Goal: Check status: Check status

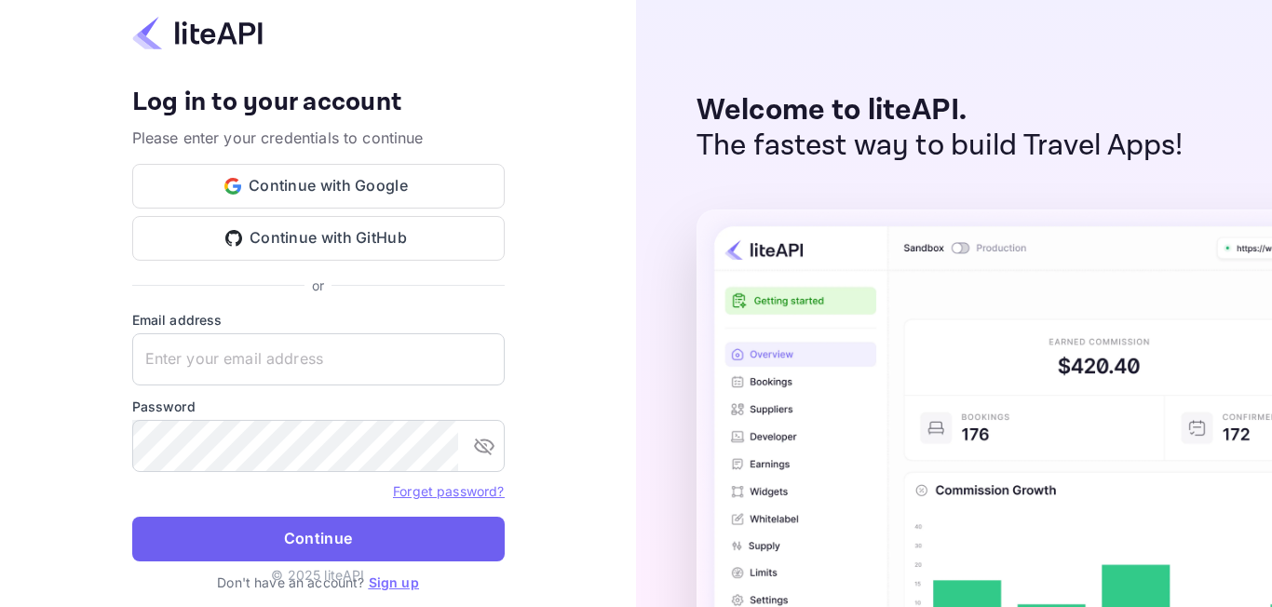
type input "[EMAIL_ADDRESS][DOMAIN_NAME]"
click at [258, 540] on button "Continue" at bounding box center [318, 539] width 372 height 45
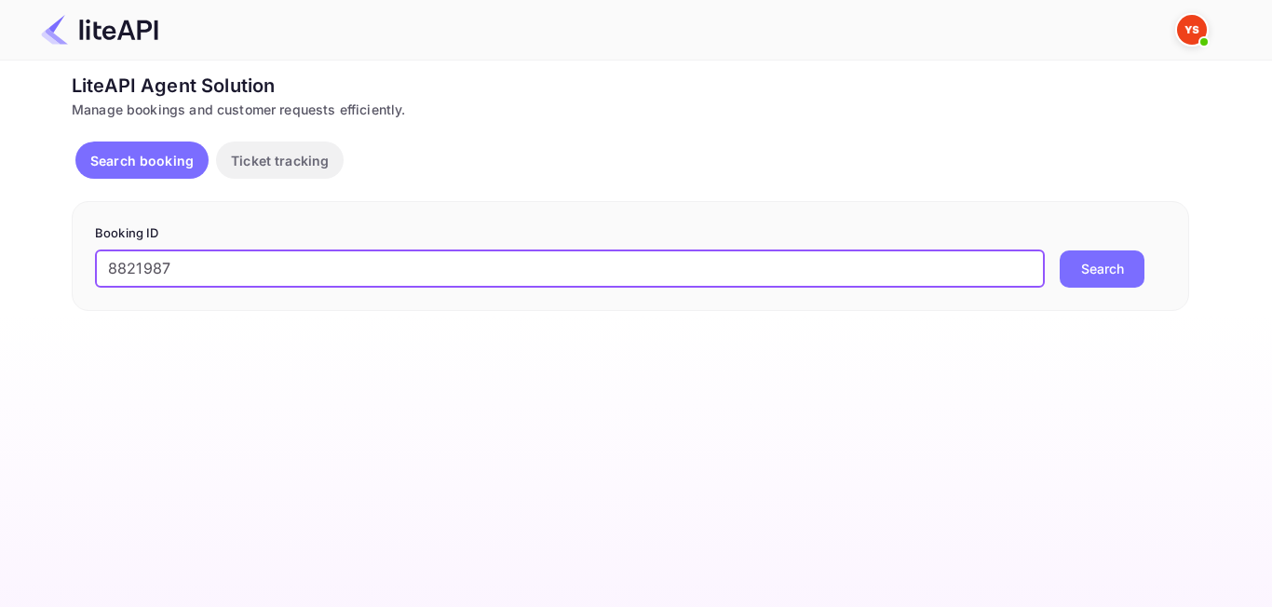
type input "8821987"
click at [1117, 265] on button "Search" at bounding box center [1102, 269] width 85 height 37
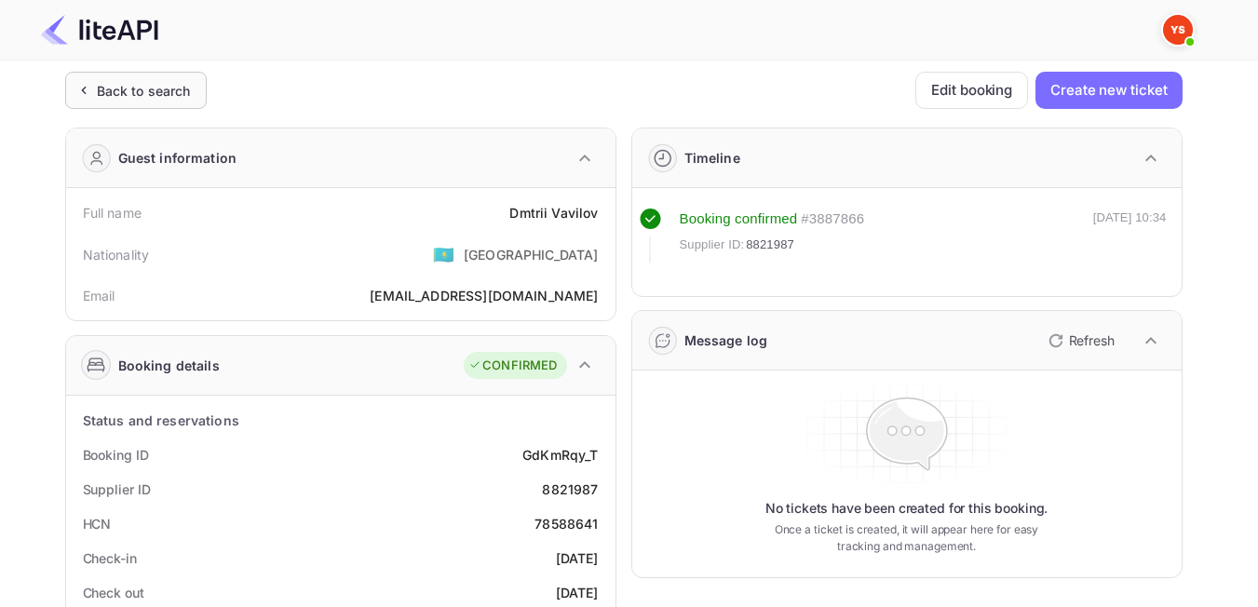
click at [141, 100] on div "Back to search" at bounding box center [144, 91] width 94 height 20
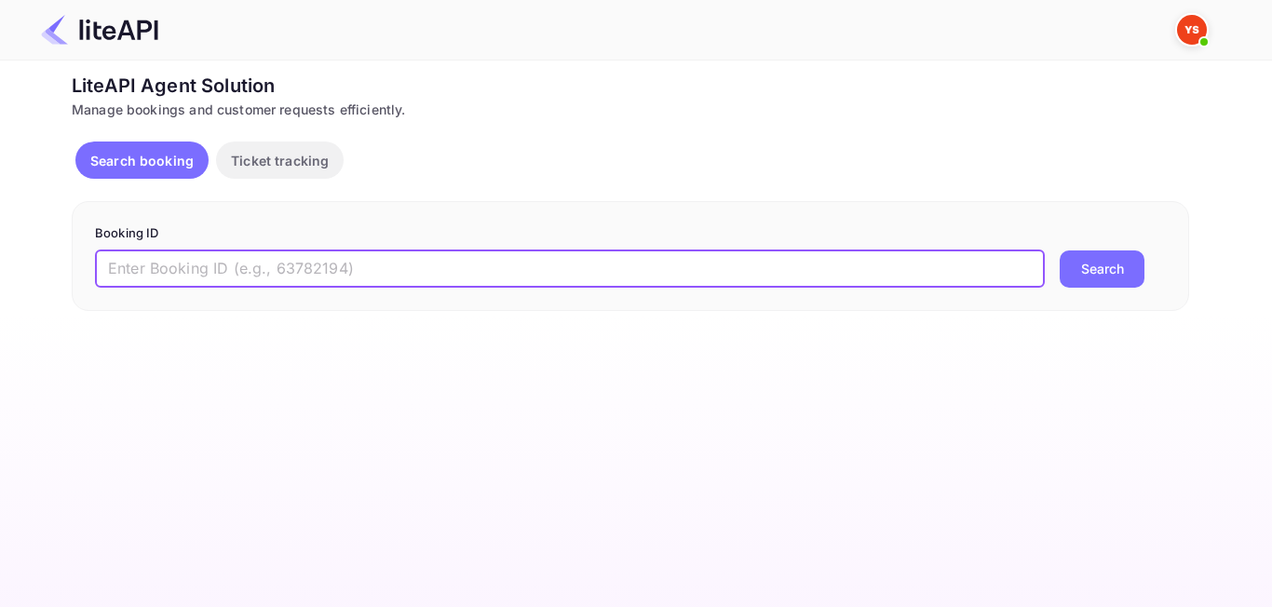
paste input "8246274"
type input "8246274"
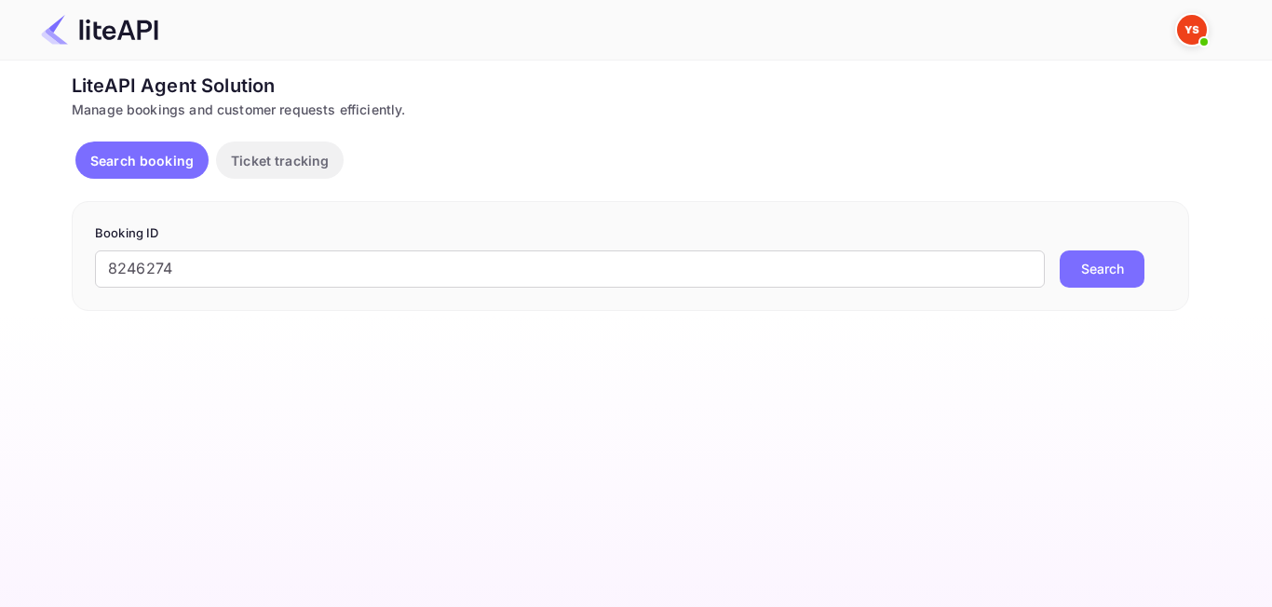
click at [1057, 275] on div "8246274 ​ Search" at bounding box center [630, 269] width 1071 height 37
click at [1062, 275] on button "Search" at bounding box center [1102, 269] width 85 height 37
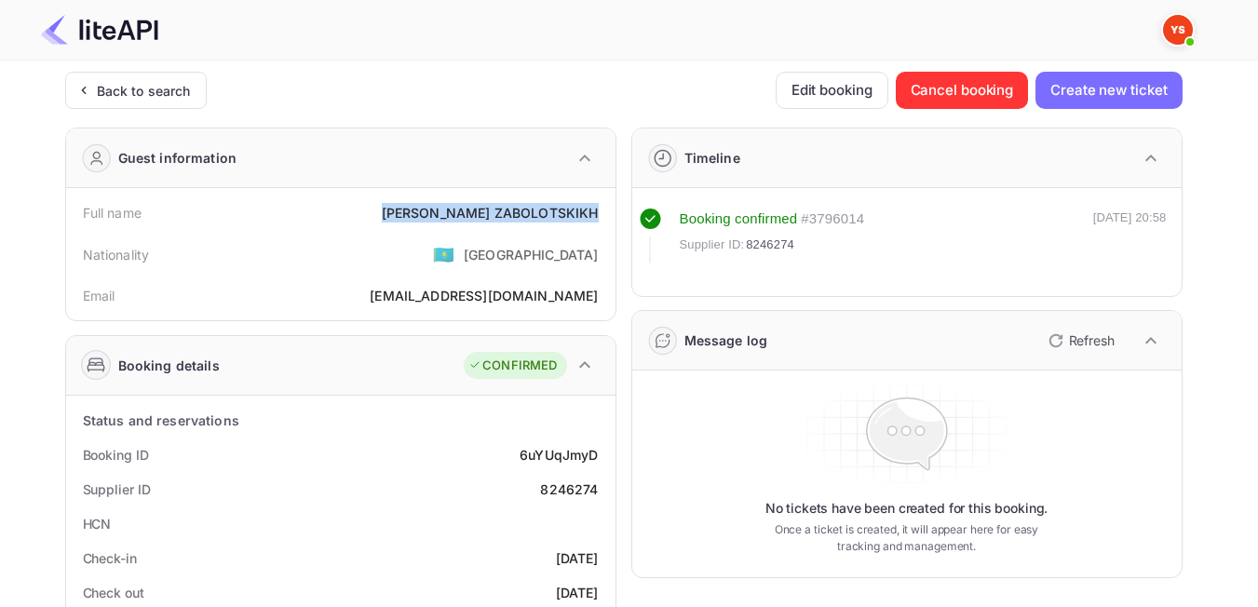
drag, startPoint x: 442, startPoint y: 213, endPoint x: 603, endPoint y: 219, distance: 160.3
click at [603, 219] on div "Full name [PERSON_NAME]" at bounding box center [341, 213] width 535 height 34
click at [437, 251] on div "Nationality 🇰🇿 [DEMOGRAPHIC_DATA]" at bounding box center [341, 254] width 535 height 48
click at [167, 102] on div "Back to search" at bounding box center [136, 90] width 142 height 37
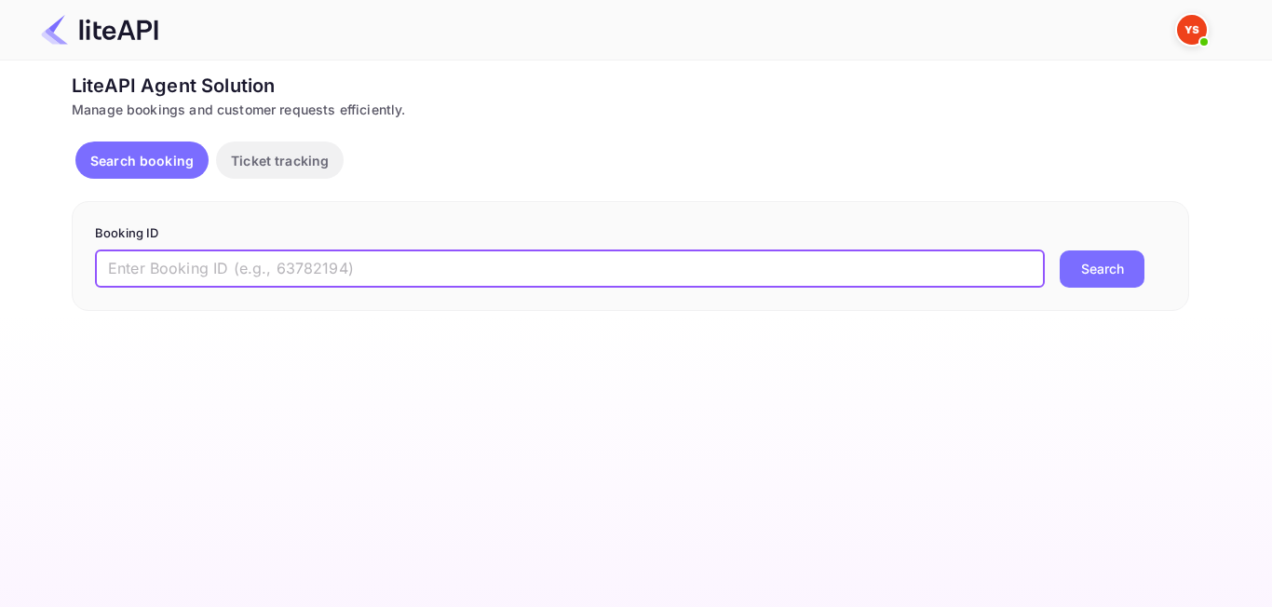
paste input "8828590"
type input "8828590"
click at [1093, 265] on button "Search" at bounding box center [1102, 269] width 85 height 37
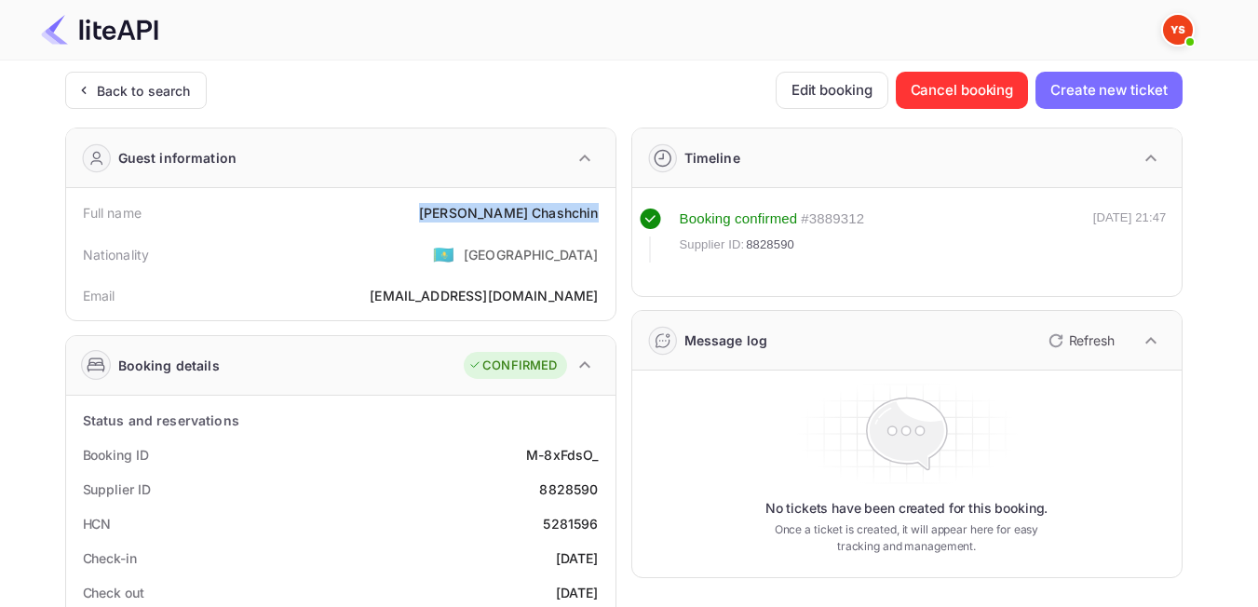
drag, startPoint x: 485, startPoint y: 214, endPoint x: 595, endPoint y: 211, distance: 109.9
click at [595, 211] on div "Full name [PERSON_NAME]" at bounding box center [341, 213] width 535 height 34
click at [476, 280] on div "Email [EMAIL_ADDRESS][DOMAIN_NAME]" at bounding box center [341, 295] width 535 height 34
click at [440, 431] on div "Status and reservations" at bounding box center [341, 420] width 535 height 34
click at [156, 104] on div "Back to search" at bounding box center [136, 90] width 142 height 37
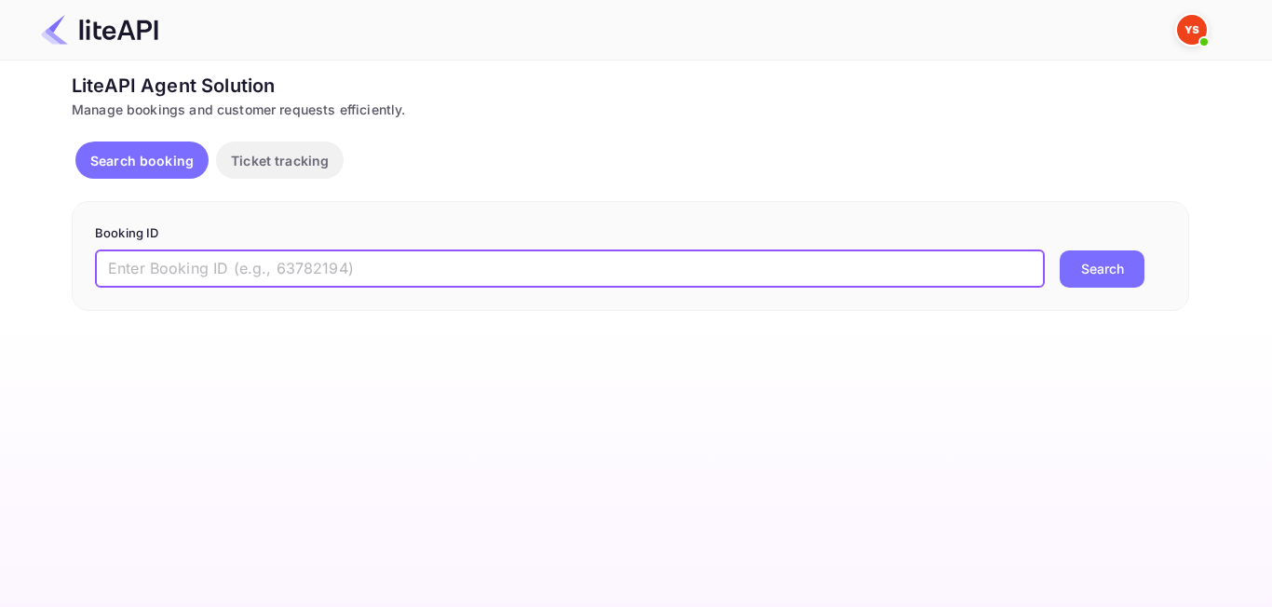
paste input "8729377"
type input "8729377"
click at [1097, 274] on button "Search" at bounding box center [1102, 269] width 85 height 37
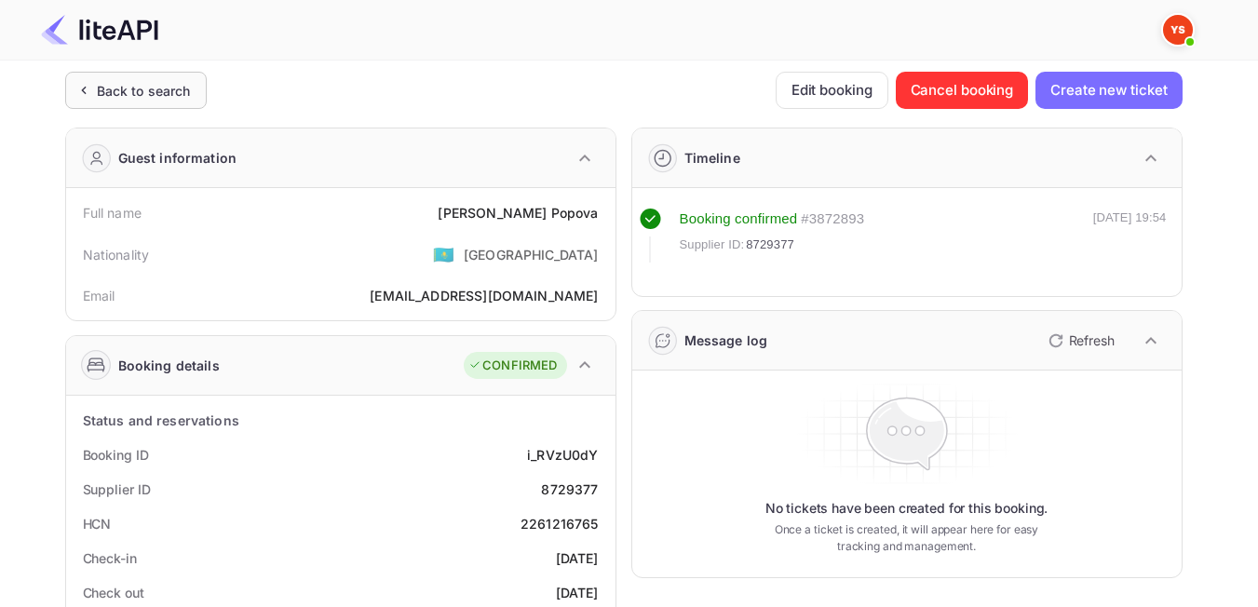
click at [129, 98] on div "Back to search" at bounding box center [144, 91] width 94 height 20
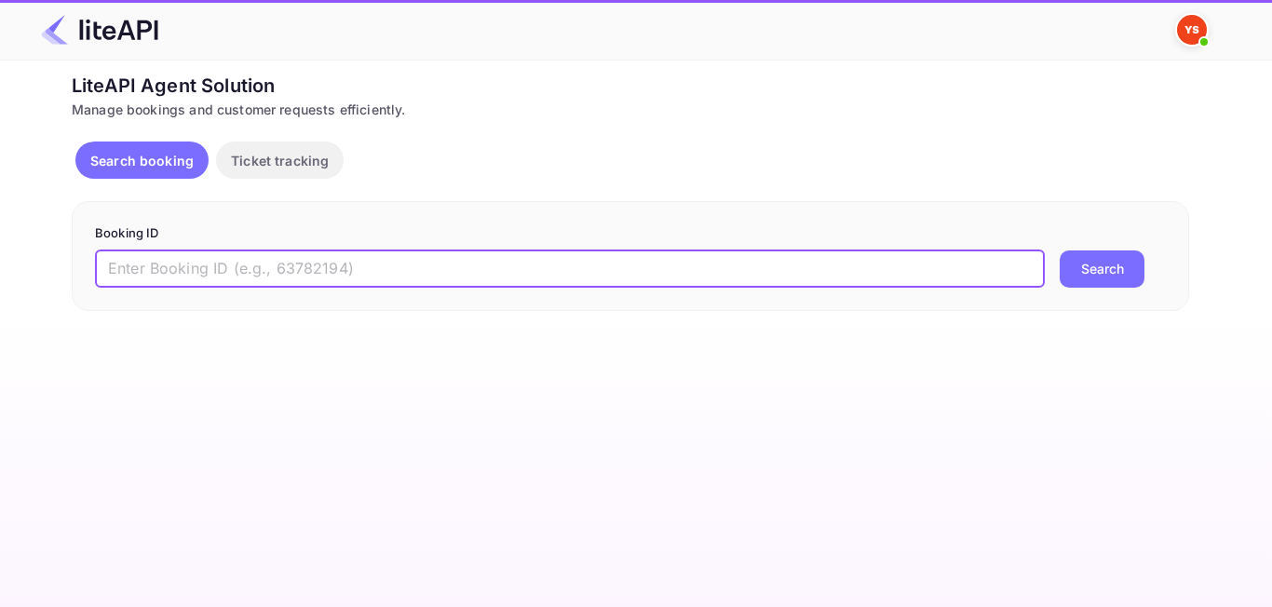
paste input "8920874"
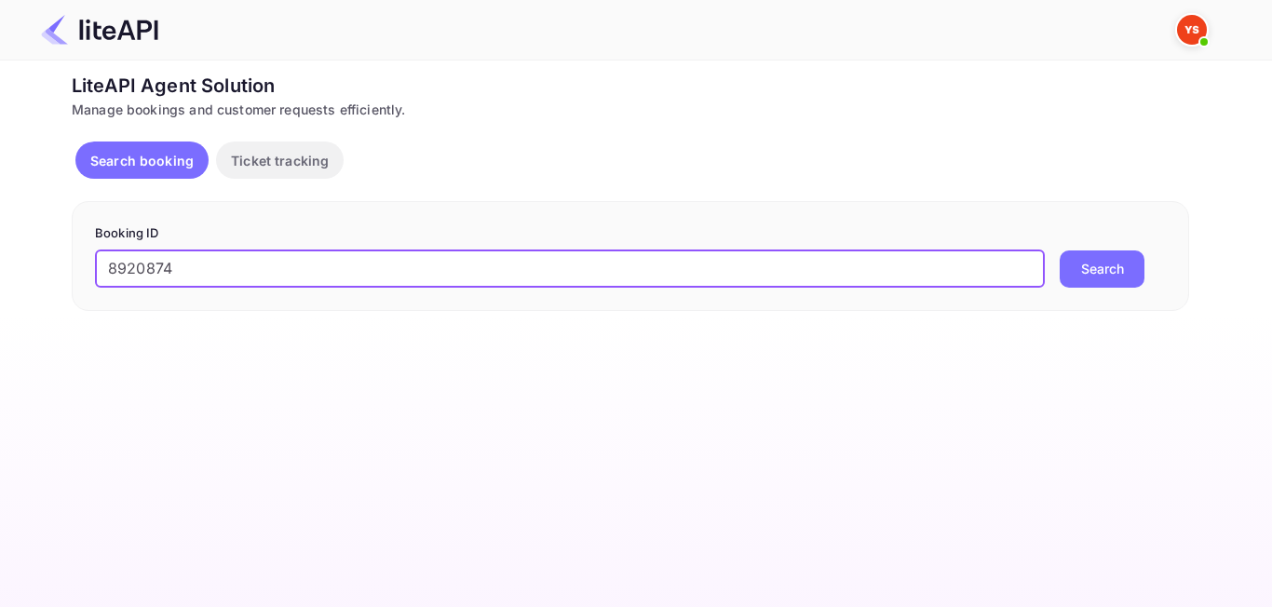
type input "8920874"
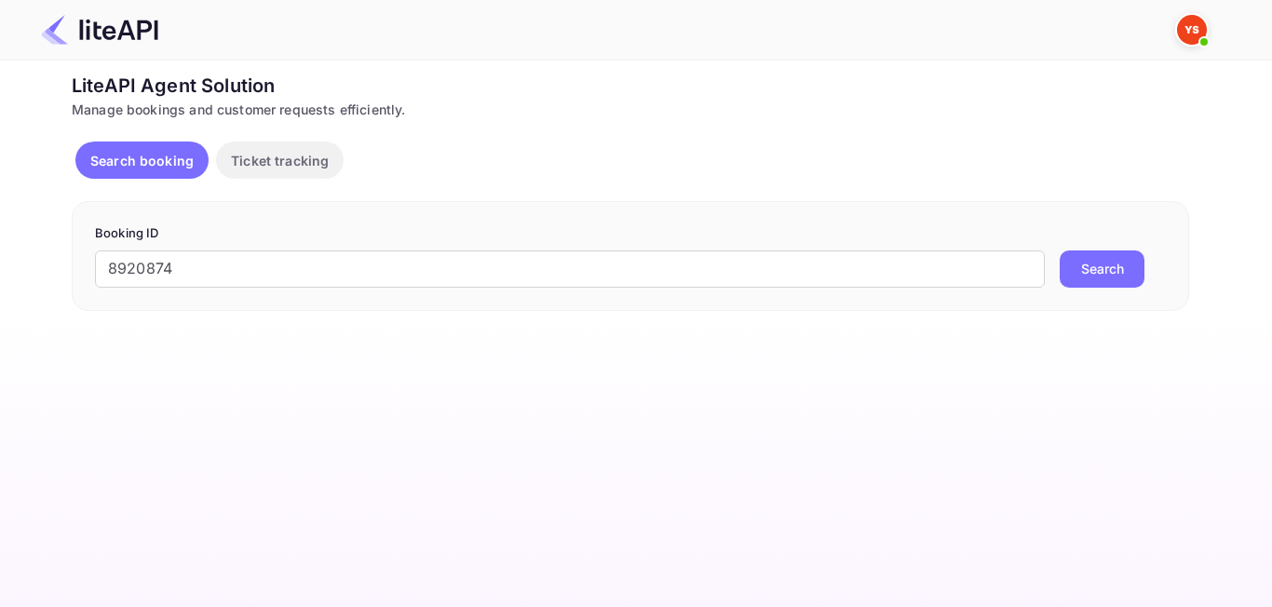
click at [1103, 266] on button "Search" at bounding box center [1102, 269] width 85 height 37
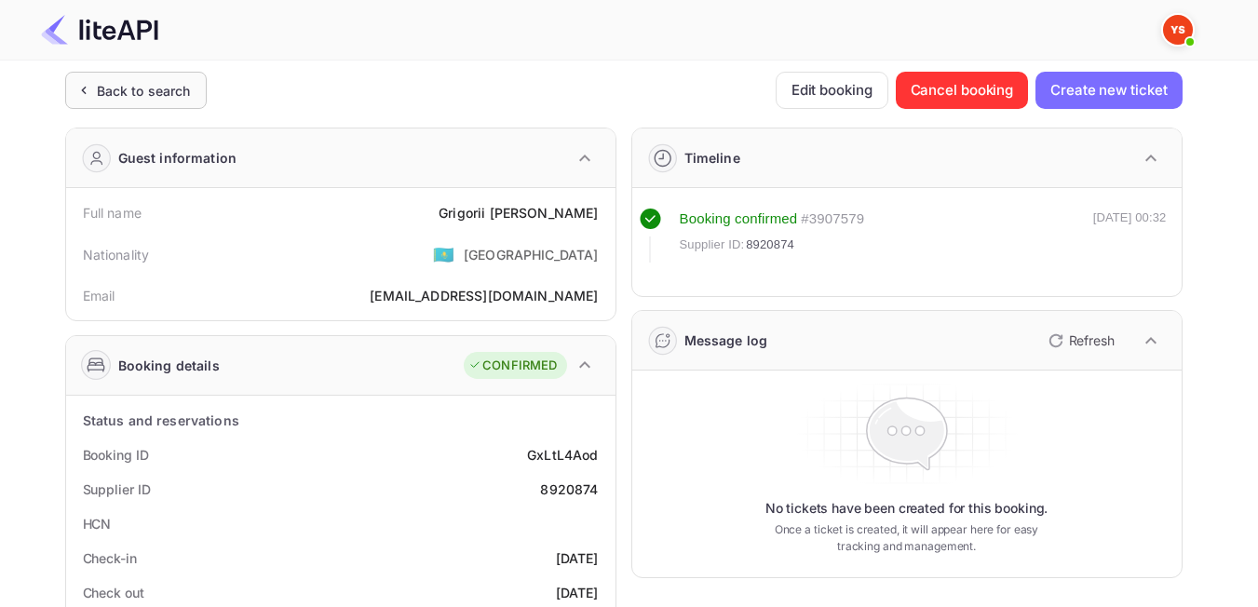
click at [136, 90] on div "Back to search" at bounding box center [144, 91] width 94 height 20
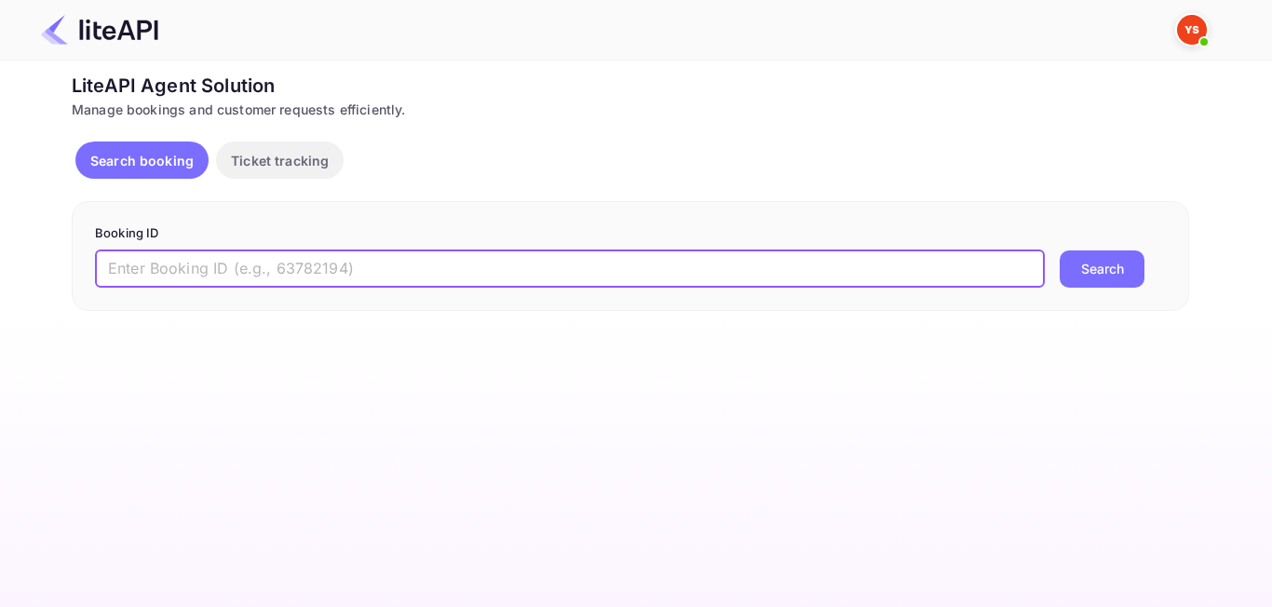
paste input "8899671"
type input "8899671"
drag, startPoint x: 1077, startPoint y: 264, endPoint x: 1093, endPoint y: 183, distance: 81.6
click at [1079, 264] on button "Search" at bounding box center [1102, 269] width 85 height 37
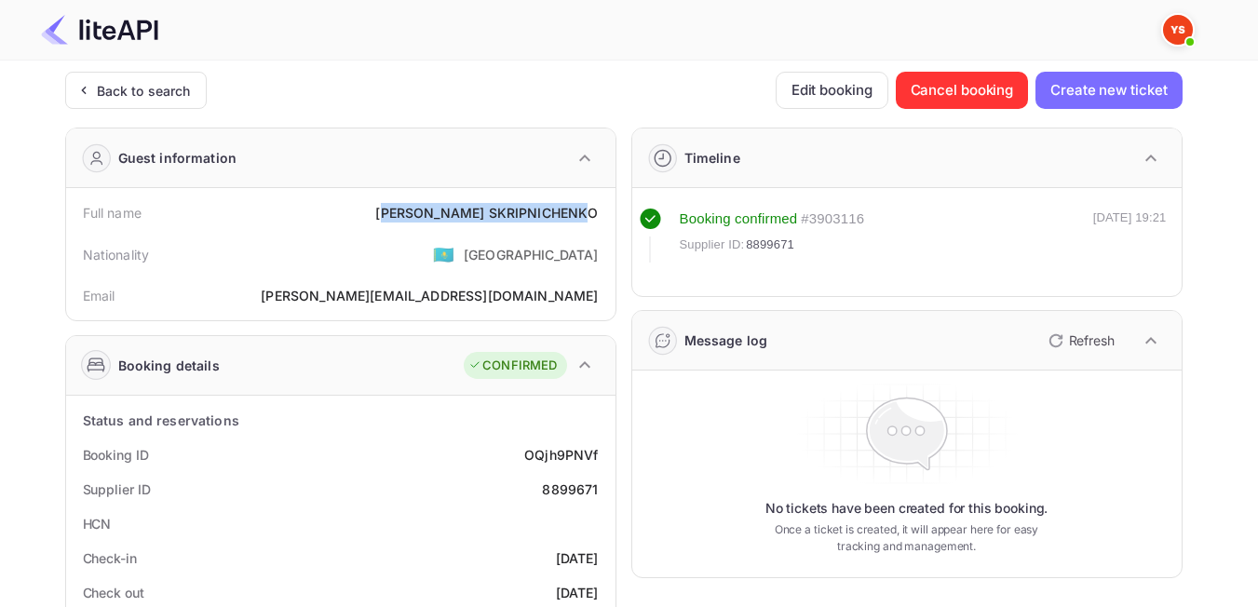
drag, startPoint x: 445, startPoint y: 204, endPoint x: 595, endPoint y: 211, distance: 150.1
click at [595, 211] on div "[PERSON_NAME]" at bounding box center [486, 213] width 223 height 20
click at [430, 224] on div "Full name [PERSON_NAME]" at bounding box center [341, 213] width 535 height 34
drag, startPoint x: 438, startPoint y: 207, endPoint x: 604, endPoint y: 208, distance: 166.7
click at [604, 208] on div "Full name [PERSON_NAME]" at bounding box center [341, 213] width 535 height 34
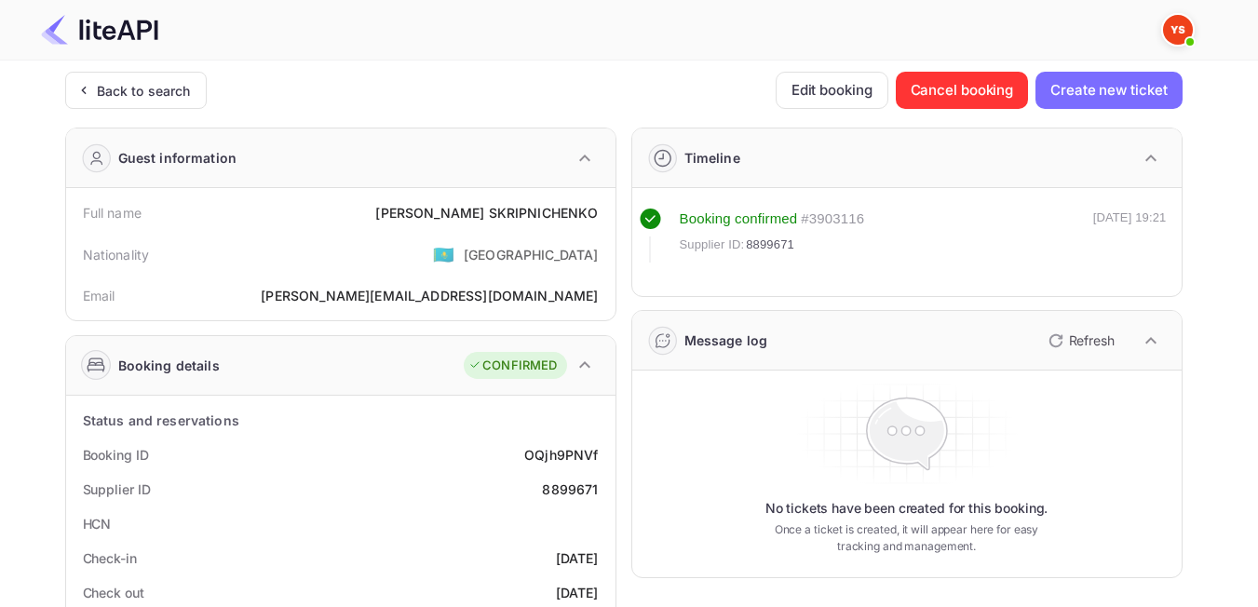
click at [352, 291] on div "Email [PERSON_NAME][EMAIL_ADDRESS][DOMAIN_NAME]" at bounding box center [341, 295] width 535 height 34
click at [135, 98] on div "Back to search" at bounding box center [144, 91] width 94 height 20
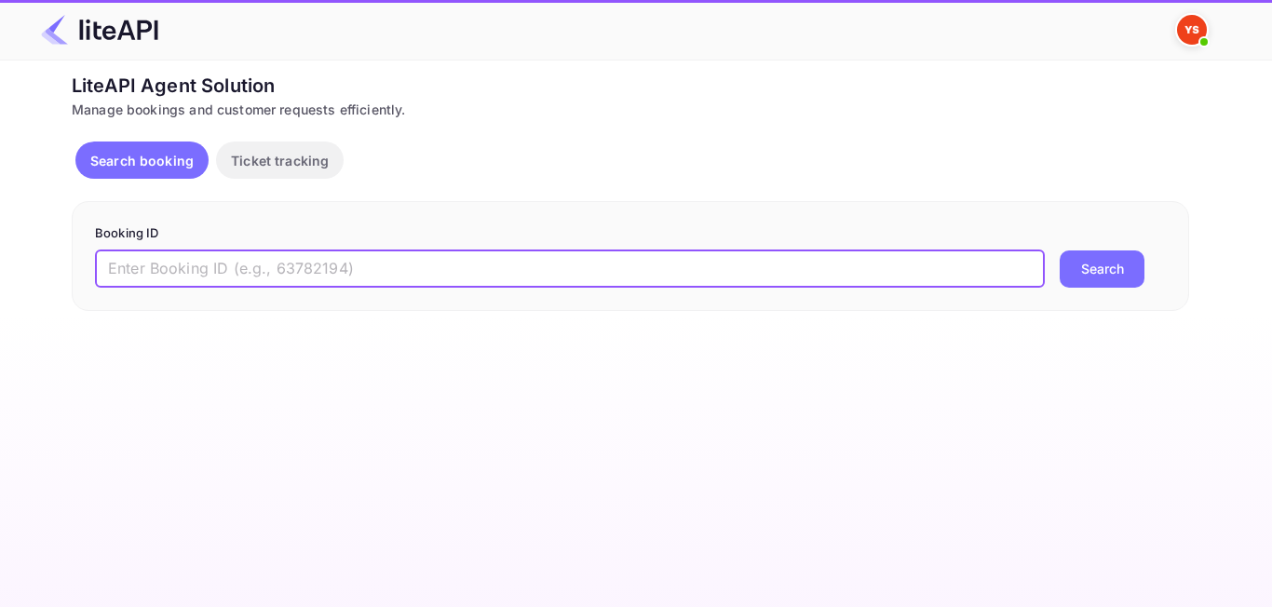
paste input "8842241"
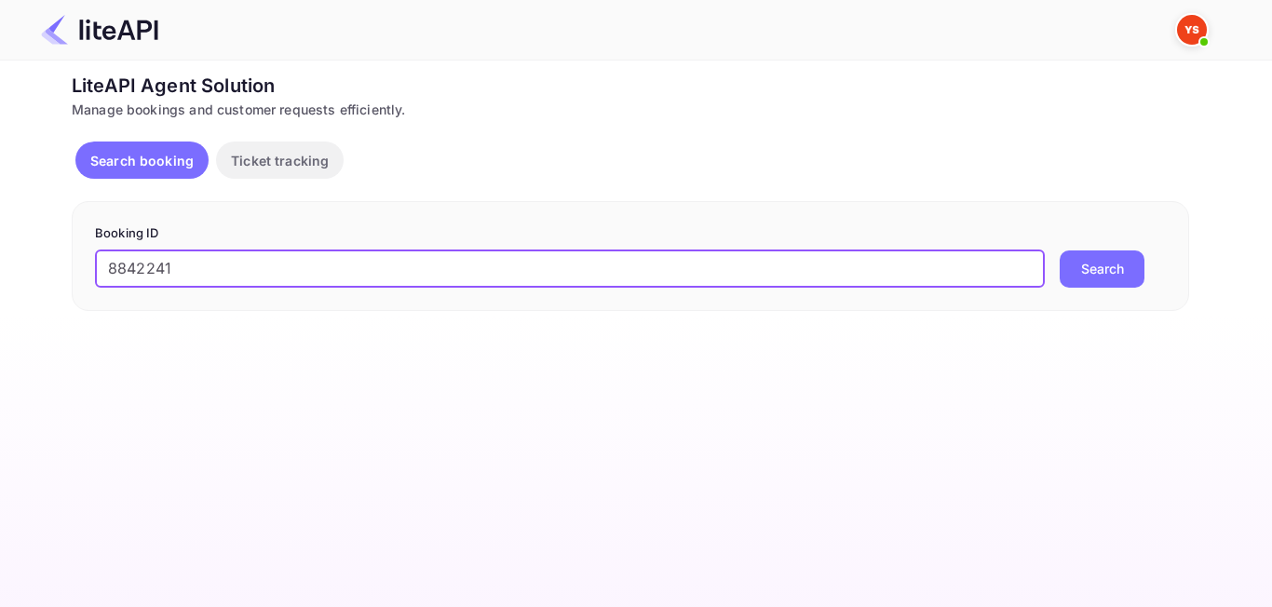
type input "8842241"
click at [1056, 264] on div "8842241 ​ Search" at bounding box center [630, 269] width 1071 height 37
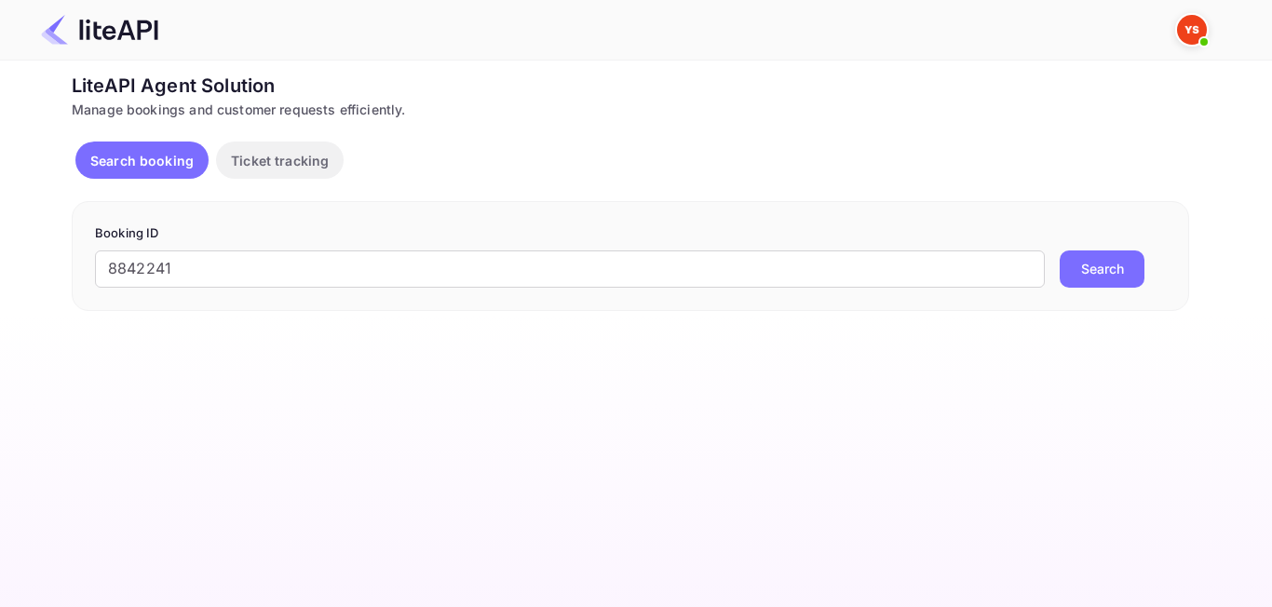
click at [1090, 264] on button "Search" at bounding box center [1102, 269] width 85 height 37
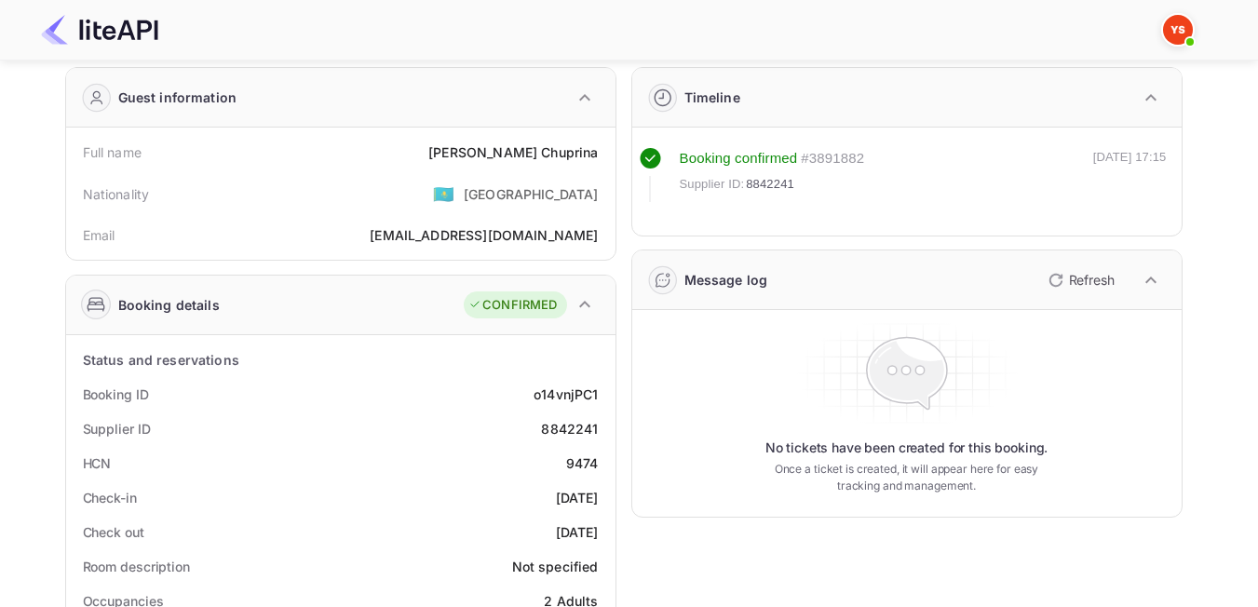
scroll to position [93, 0]
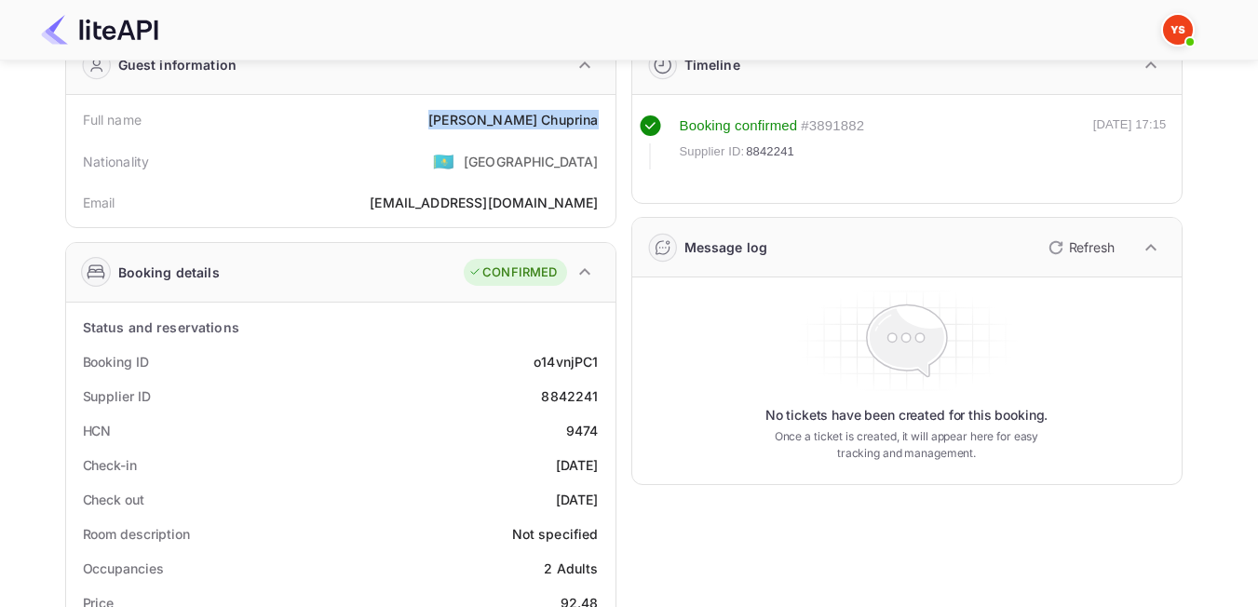
drag, startPoint x: 467, startPoint y: 120, endPoint x: 595, endPoint y: 129, distance: 128.8
click at [595, 129] on div "Full name [PERSON_NAME]" at bounding box center [341, 119] width 535 height 34
click at [455, 341] on div "Status and reservations" at bounding box center [341, 327] width 535 height 34
